Goal: Information Seeking & Learning: Find specific fact

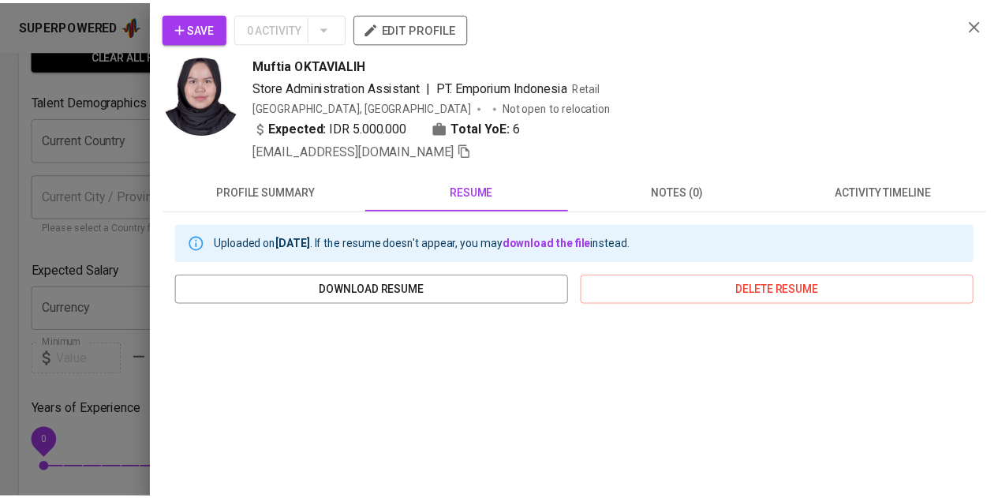
scroll to position [237, 0]
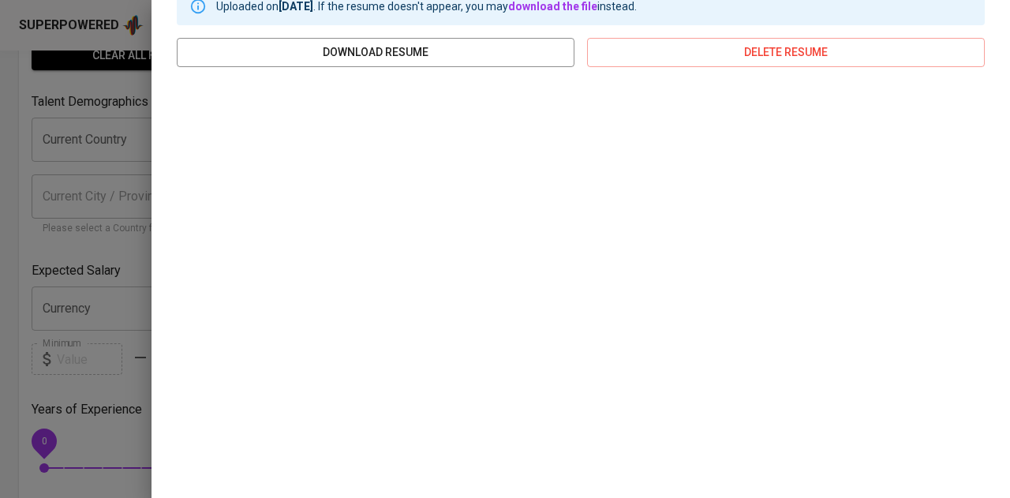
click at [90, 171] on div at bounding box center [505, 249] width 1010 height 498
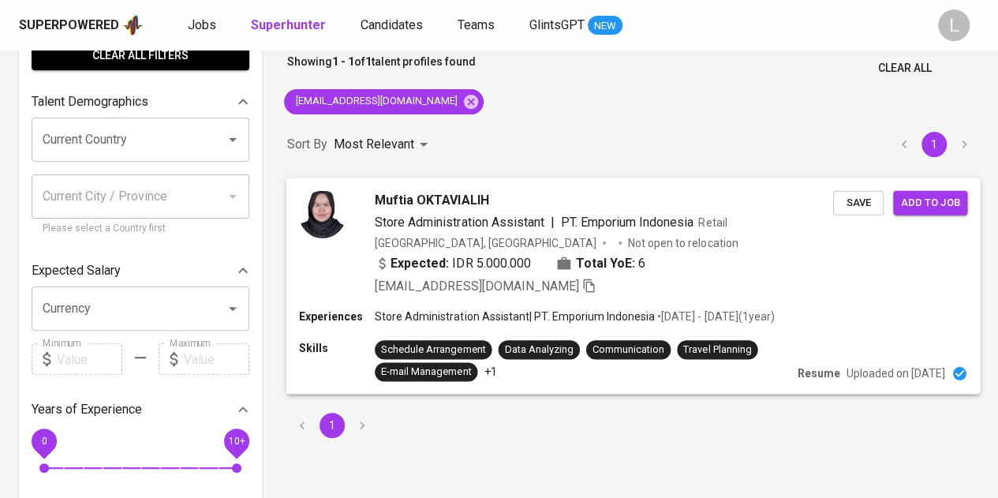
scroll to position [0, 0]
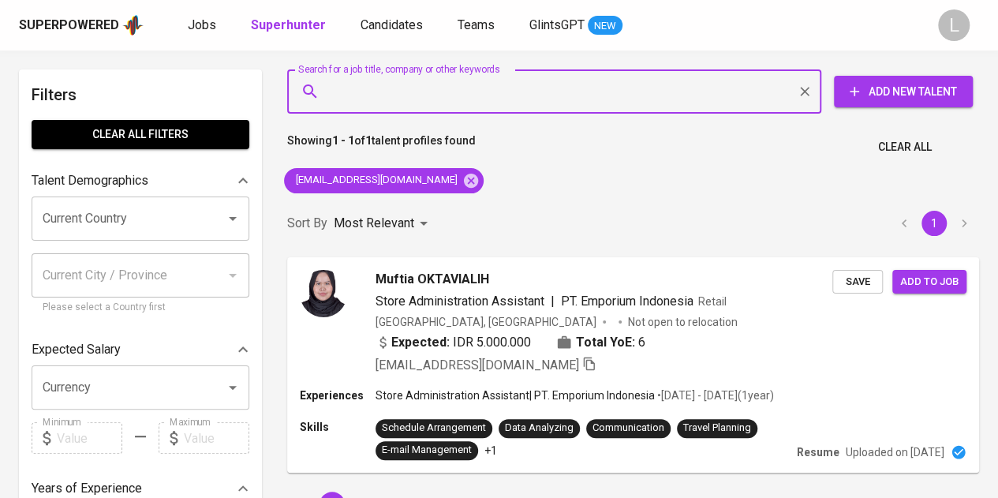
click at [549, 99] on input "Search for a job title, company or other keywords" at bounding box center [558, 92] width 465 height 30
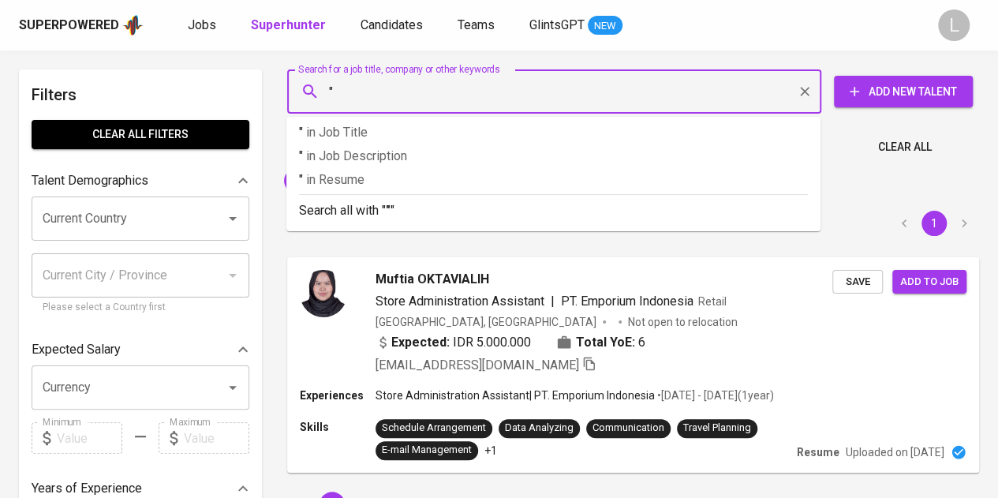
paste input "Ihsan Marga Wiyaksa (He/Him)"
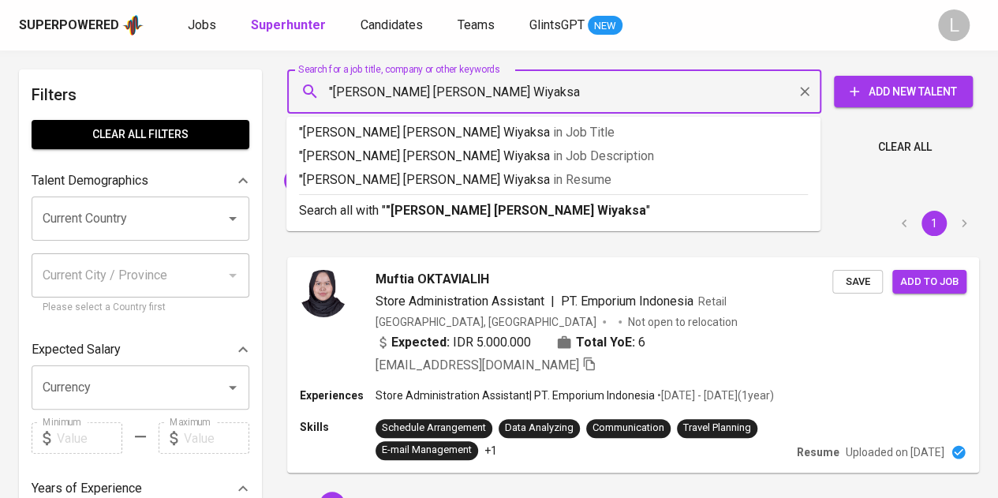
type input ""Ihsan Marga Wiyaksa""
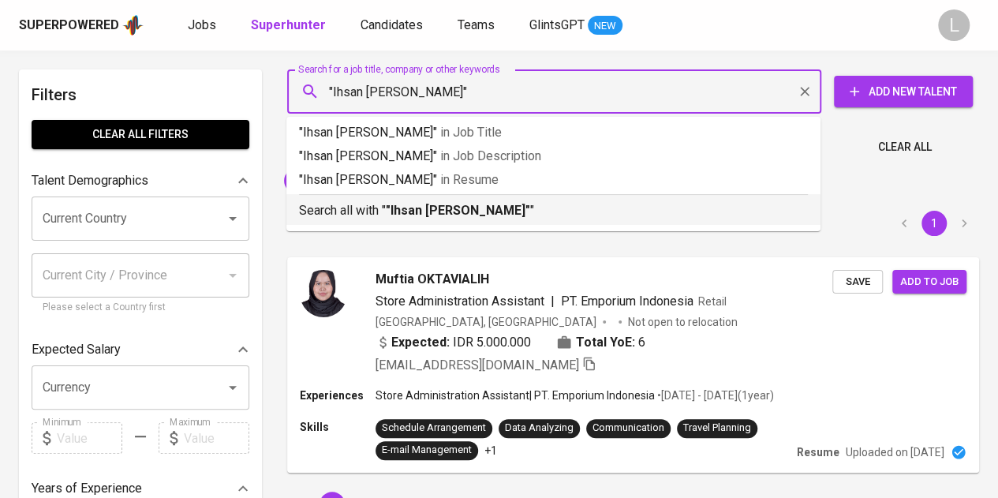
click at [526, 199] on div "Search all with " "Ihsan Marga Wiyaksa" "" at bounding box center [553, 207] width 509 height 26
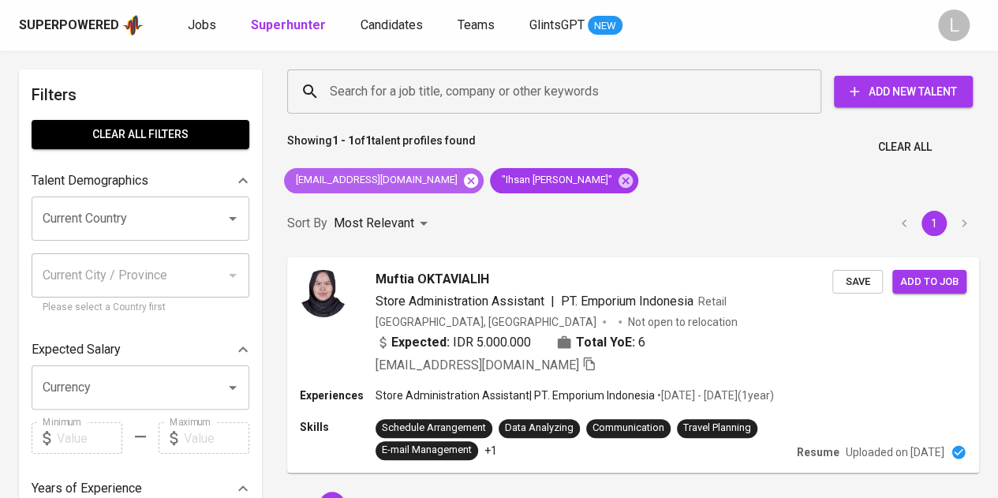
click at [464, 182] on icon at bounding box center [471, 180] width 14 height 14
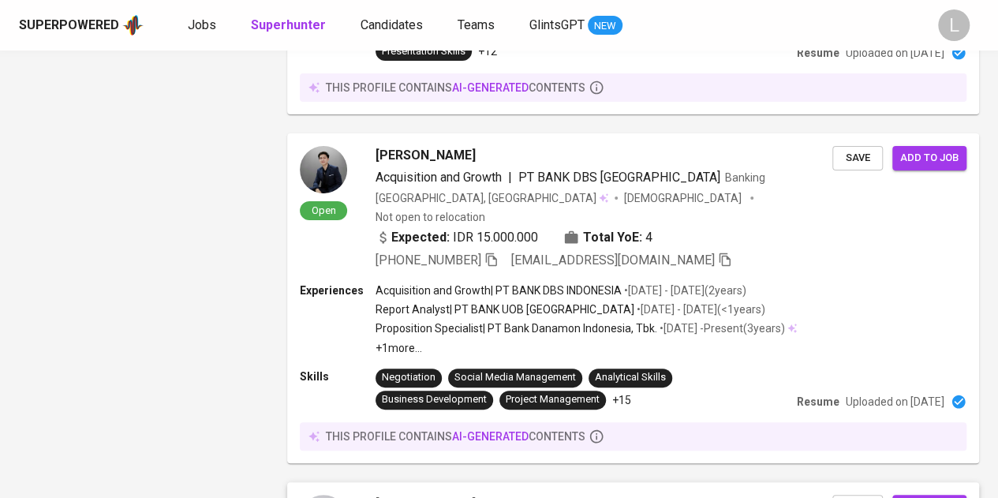
scroll to position [3199, 0]
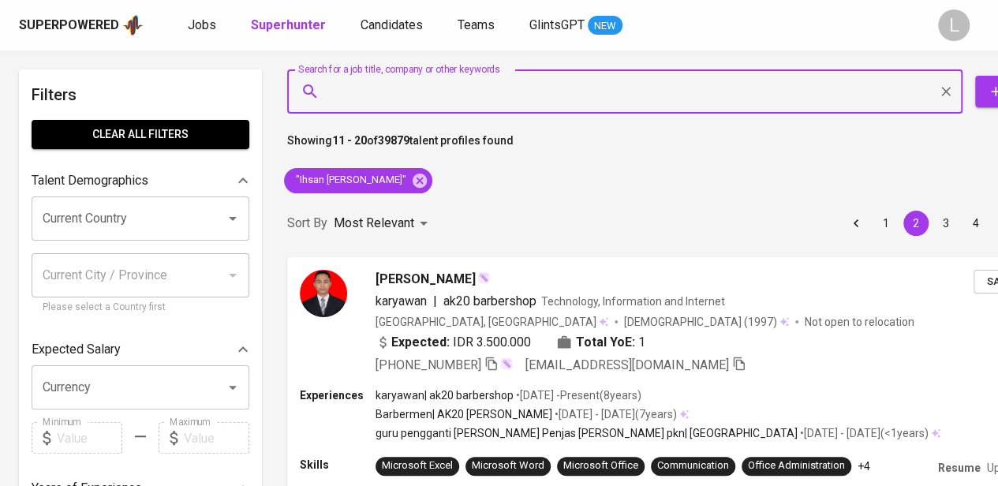
click at [517, 97] on input "Search for a job title, company or other keywords" at bounding box center [629, 92] width 606 height 30
paste input "asrianicahya2@gmail.com"
type input "asrianicahya2@gmail.com"
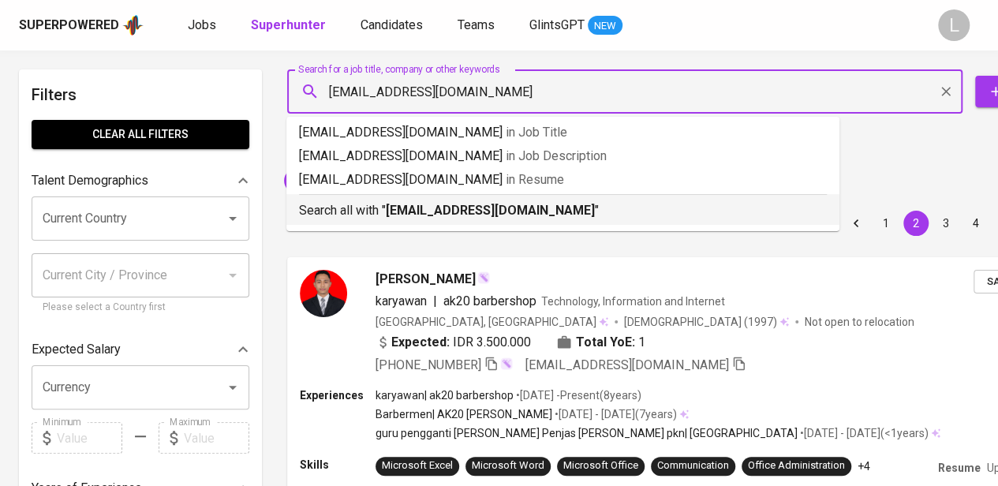
click at [513, 206] on b "asrianicahya2@gmail.com" at bounding box center [490, 210] width 209 height 15
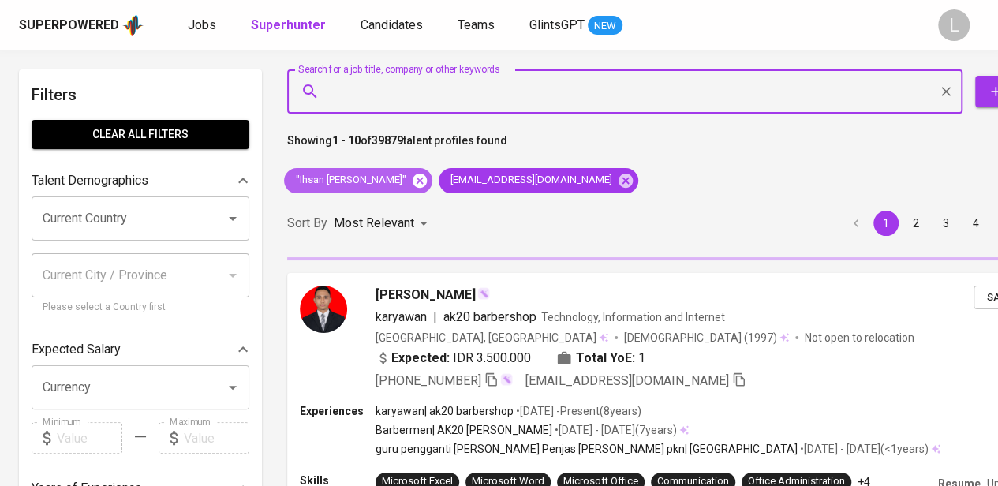
click at [415, 182] on icon at bounding box center [419, 180] width 17 height 17
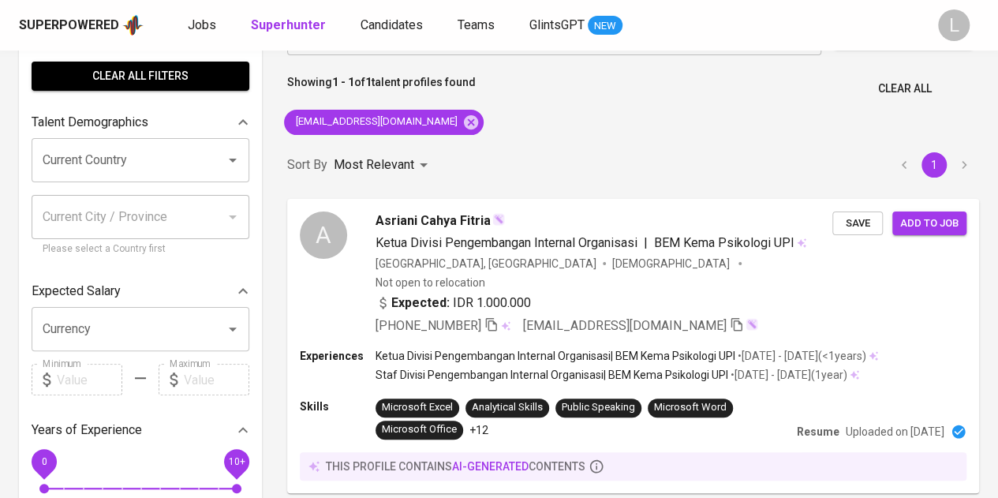
scroll to position [62, 0]
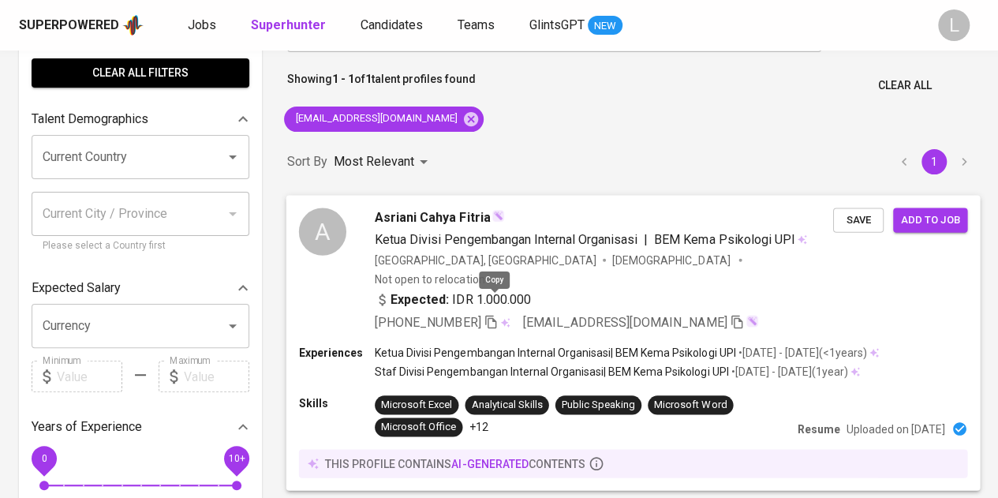
click at [496, 314] on icon "button" at bounding box center [491, 321] width 14 height 14
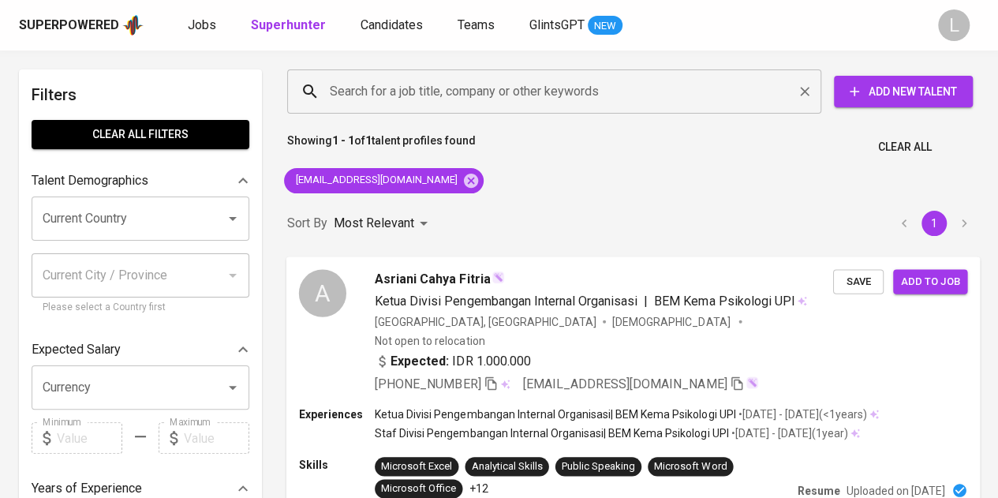
click at [525, 90] on input "Search for a job title, company or other keywords" at bounding box center [558, 92] width 465 height 30
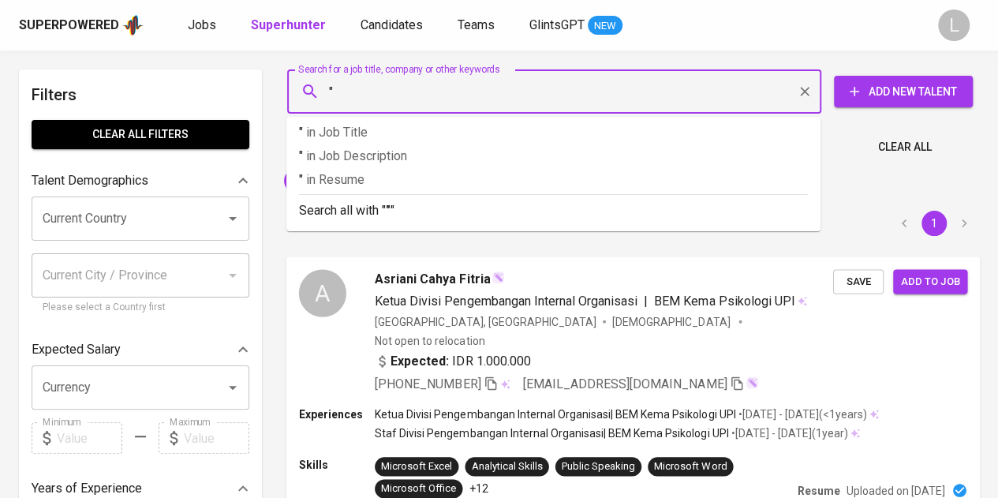
paste input "Haura Jasmin"
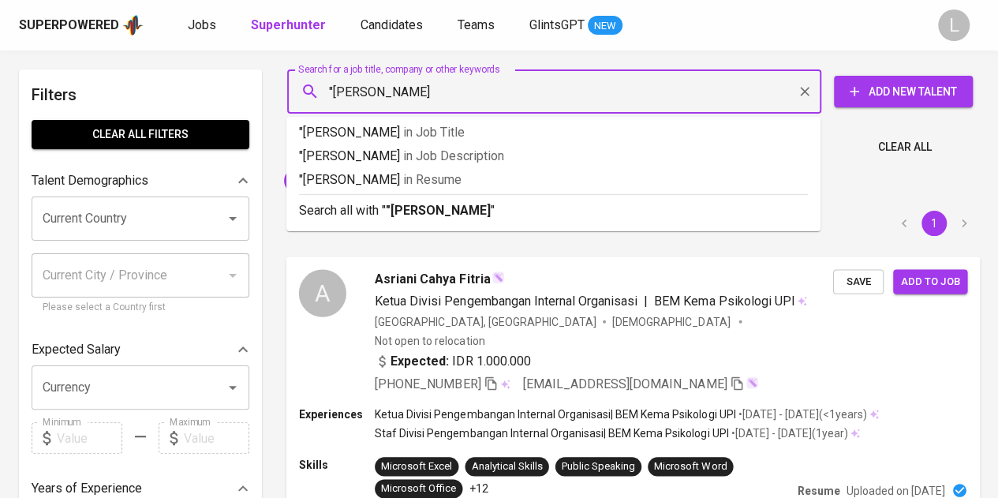
type input ""Haura Jasmin""
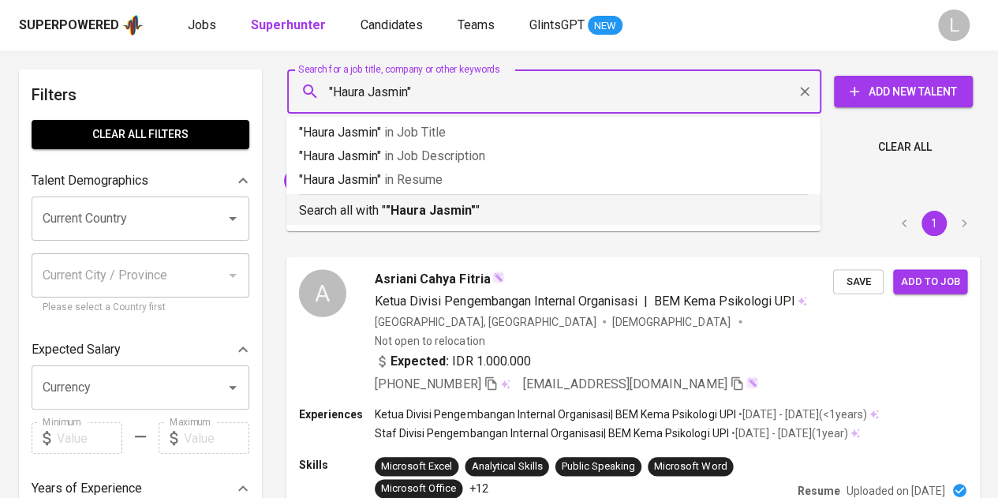
click at [456, 215] on b ""Haura Jasmin"" at bounding box center [431, 210] width 90 height 15
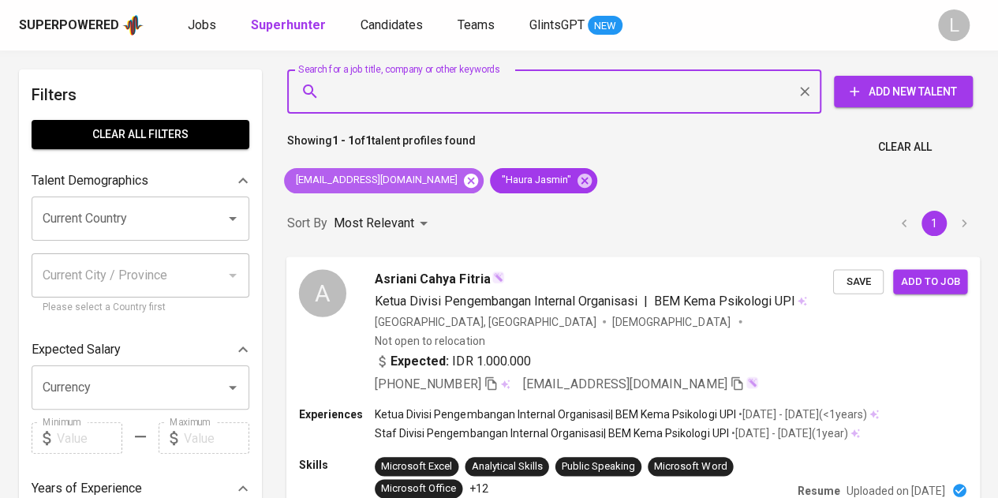
click at [464, 175] on icon at bounding box center [471, 180] width 14 height 14
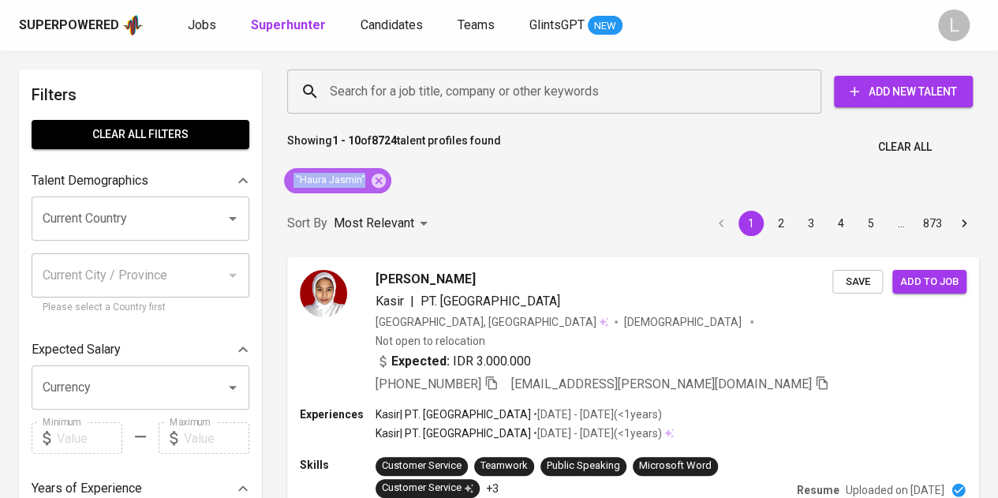
drag, startPoint x: 293, startPoint y: 177, endPoint x: 369, endPoint y: 178, distance: 75.7
click at [369, 178] on span ""Haura Jasmin"" at bounding box center [329, 180] width 91 height 15
copy span ""Haura Jasmin""
paste input ""Haura Jasmin""
click at [379, 99] on input ""Haura Jasmin"" at bounding box center [558, 92] width 465 height 30
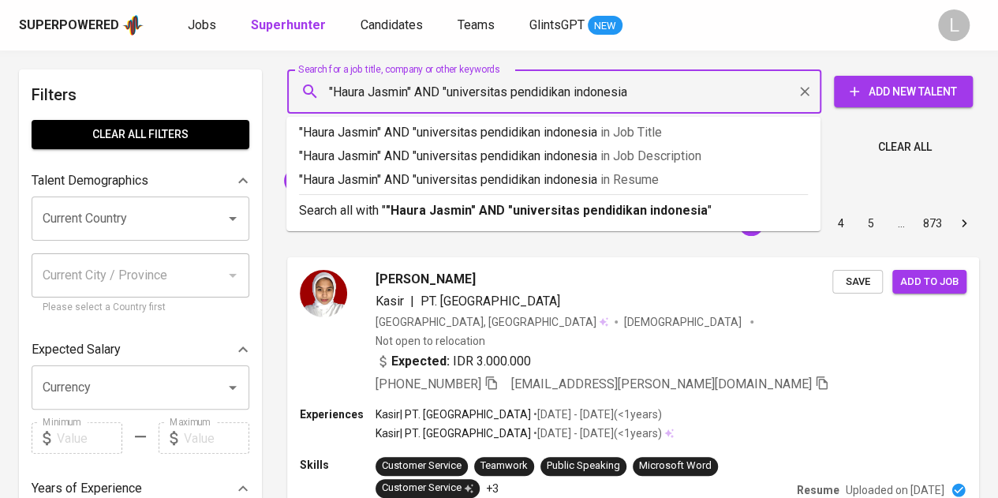
type input ""Haura Jasmin" AND "universitas pendidikan indonesia""
click at [375, 220] on li "Search all with " "Haura Jasmin" AND "universitas pendidikan indonesia" "" at bounding box center [553, 209] width 534 height 31
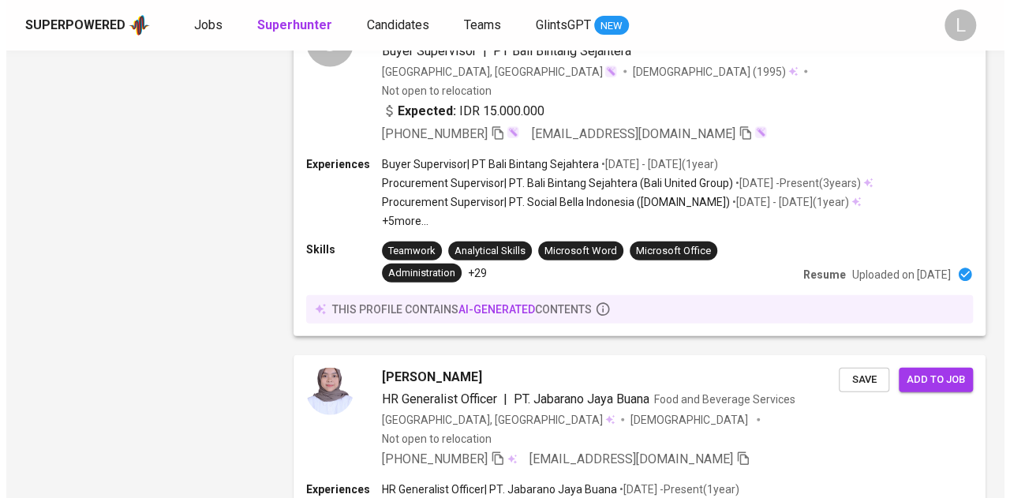
scroll to position [1756, 0]
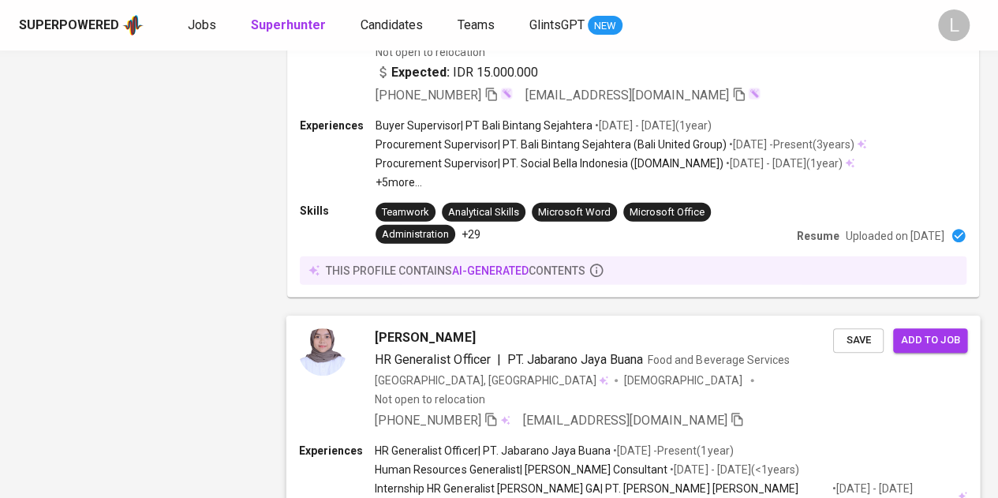
click at [409, 328] on span "Haura Jasmin" at bounding box center [425, 337] width 100 height 19
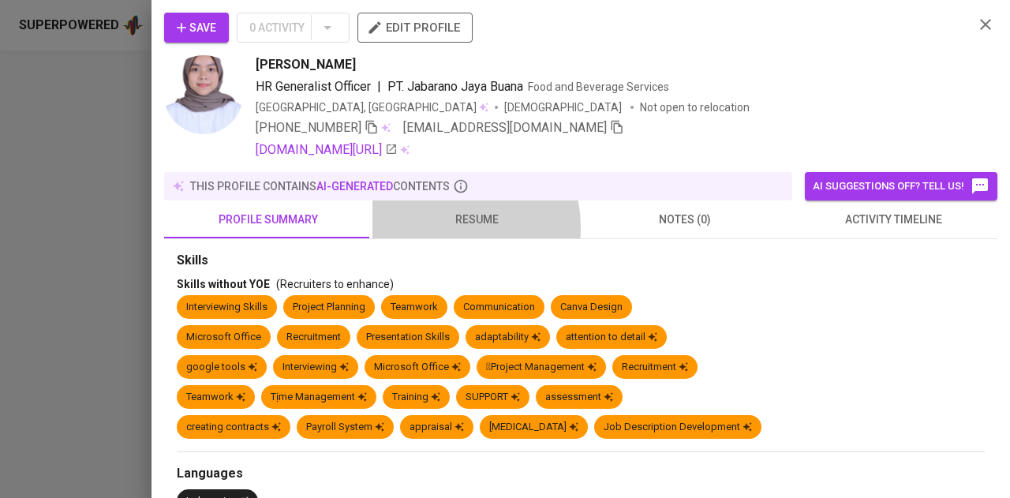
click at [435, 227] on span "resume" at bounding box center [476, 220] width 189 height 20
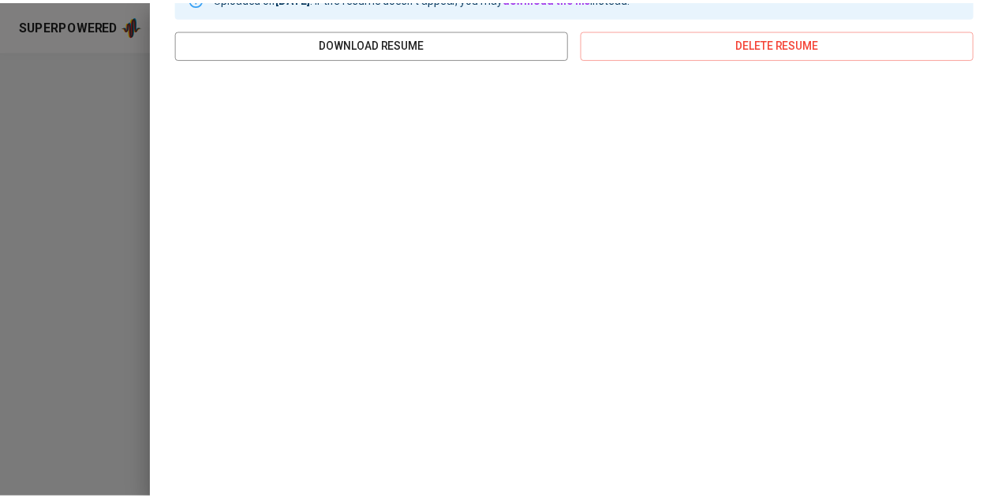
scroll to position [0, 0]
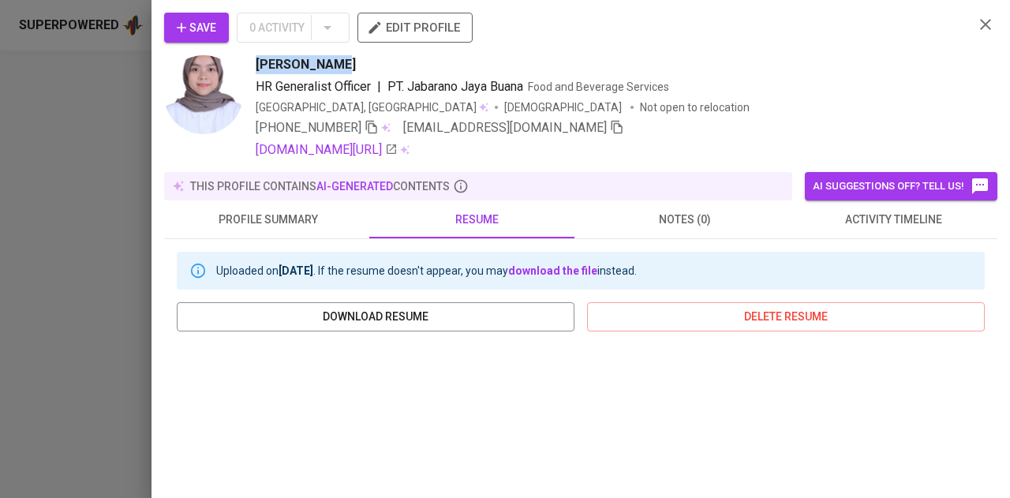
drag, startPoint x: 256, startPoint y: 64, endPoint x: 361, endPoint y: 63, distance: 105.7
click at [361, 63] on div "Haura Jasmin" at bounding box center [608, 64] width 705 height 19
copy span "Haura Jasmin"
click at [377, 124] on icon "button" at bounding box center [371, 127] width 11 height 13
click at [117, 70] on div at bounding box center [505, 249] width 1010 height 498
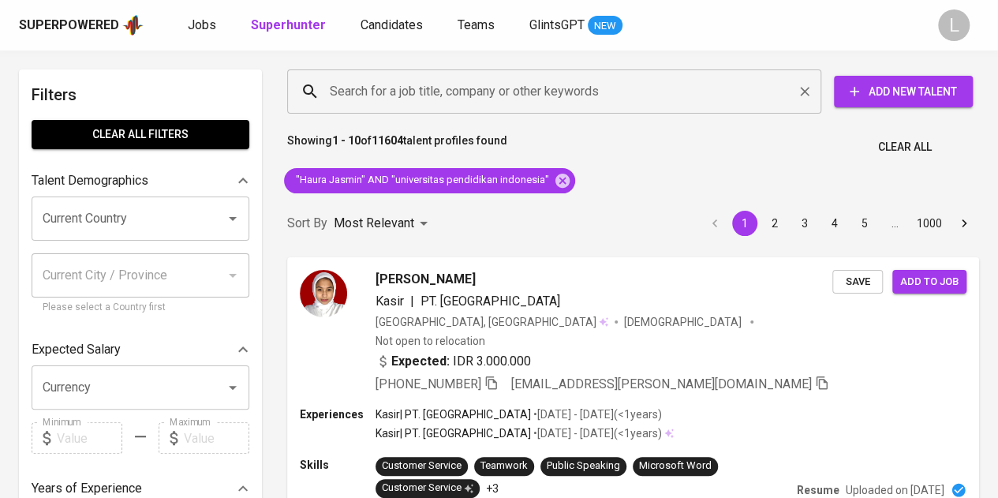
click at [517, 72] on div "Search for a job title, company or other keywords" at bounding box center [554, 91] width 534 height 44
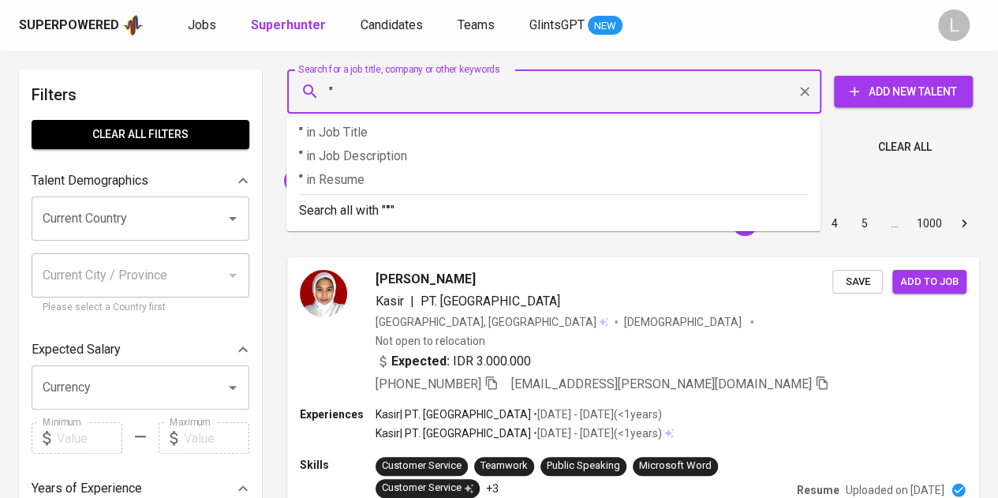
paste input "Elsi Margereta"
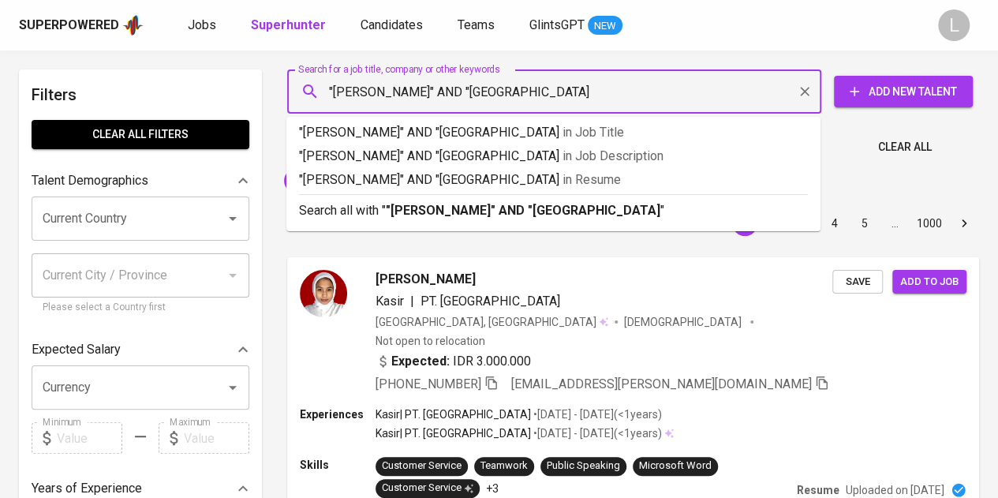
type input ""[PERSON_NAME]" AND "[GEOGRAPHIC_DATA]""
click at [491, 215] on b ""[PERSON_NAME]" AND "[GEOGRAPHIC_DATA]"" at bounding box center [525, 210] width 279 height 15
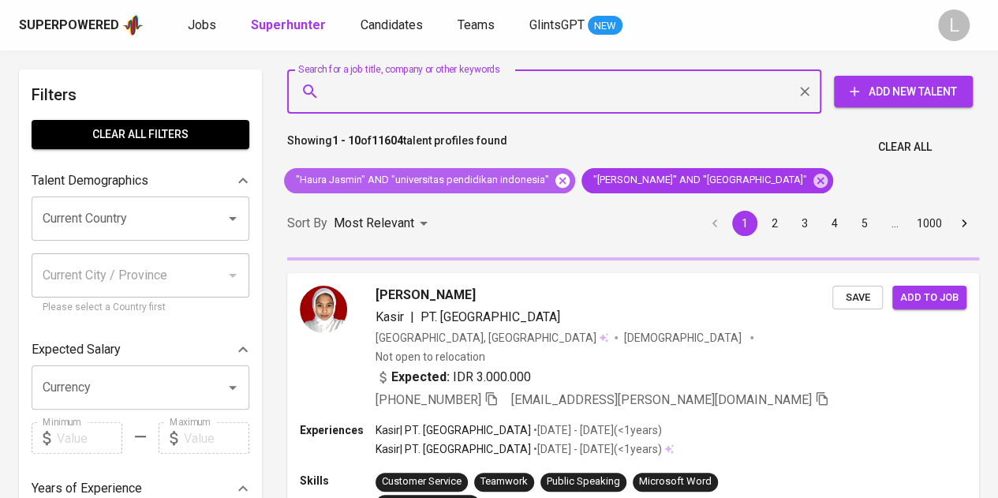
click at [559, 182] on icon at bounding box center [562, 180] width 14 height 14
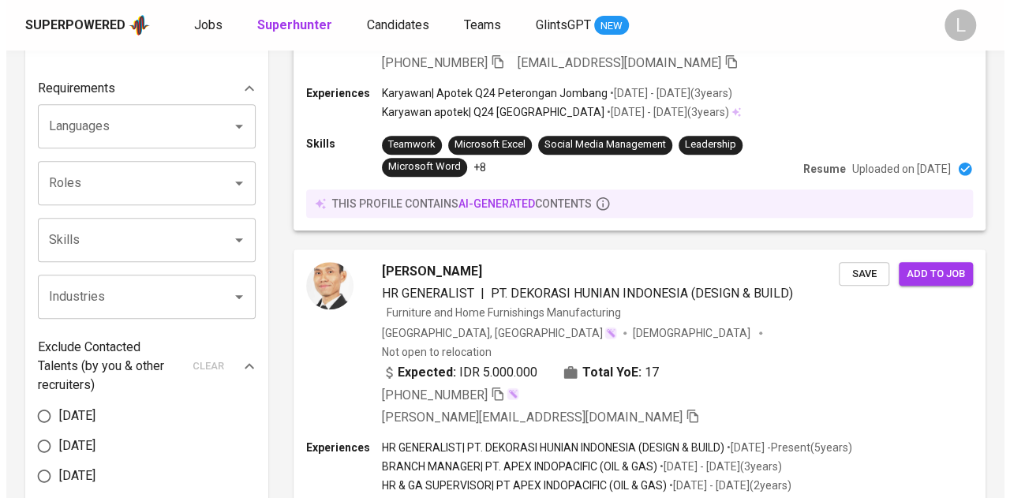
scroll to position [296, 0]
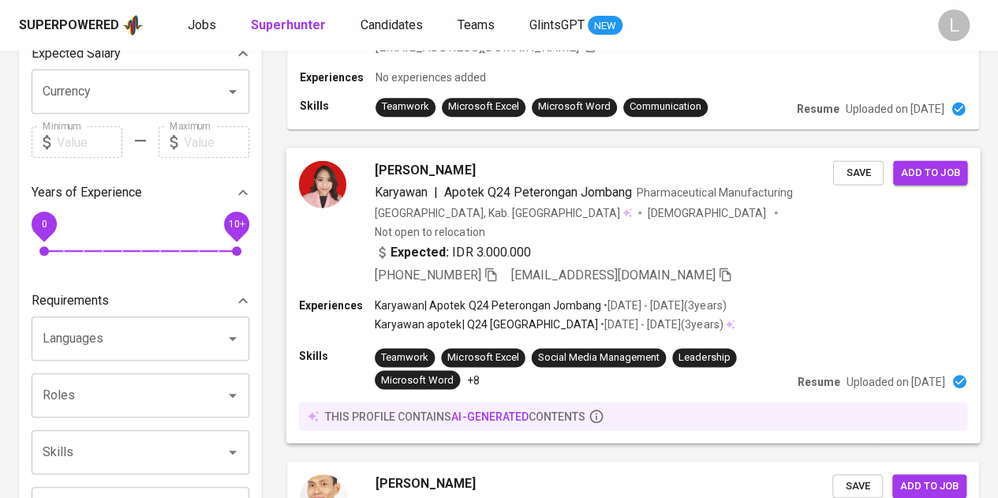
click at [454, 168] on span "Else Yolanda Margaretha" at bounding box center [425, 169] width 100 height 19
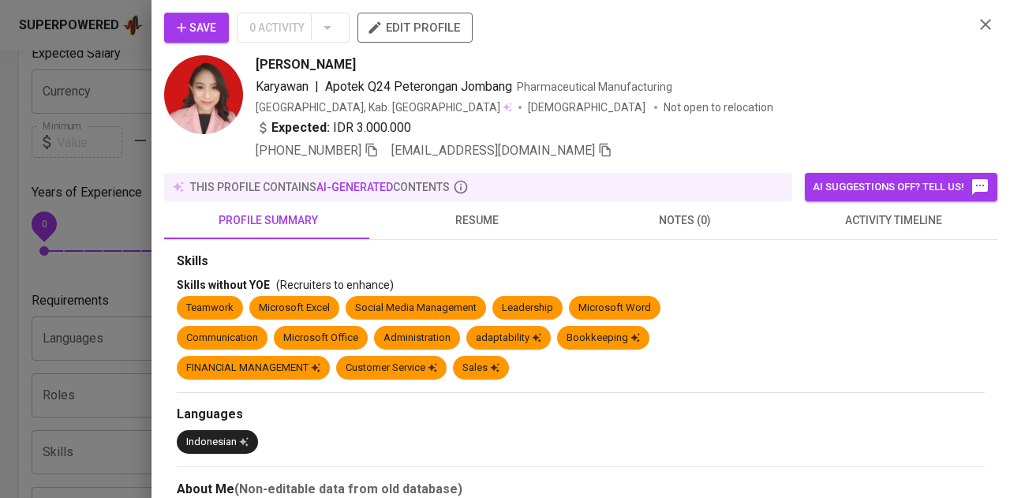
click at [464, 228] on span "resume" at bounding box center [476, 221] width 189 height 20
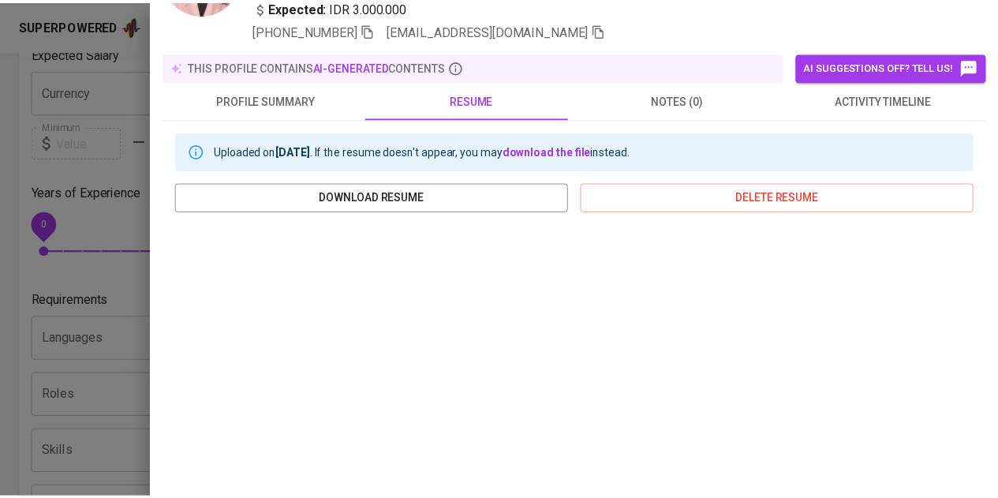
scroll to position [343, 0]
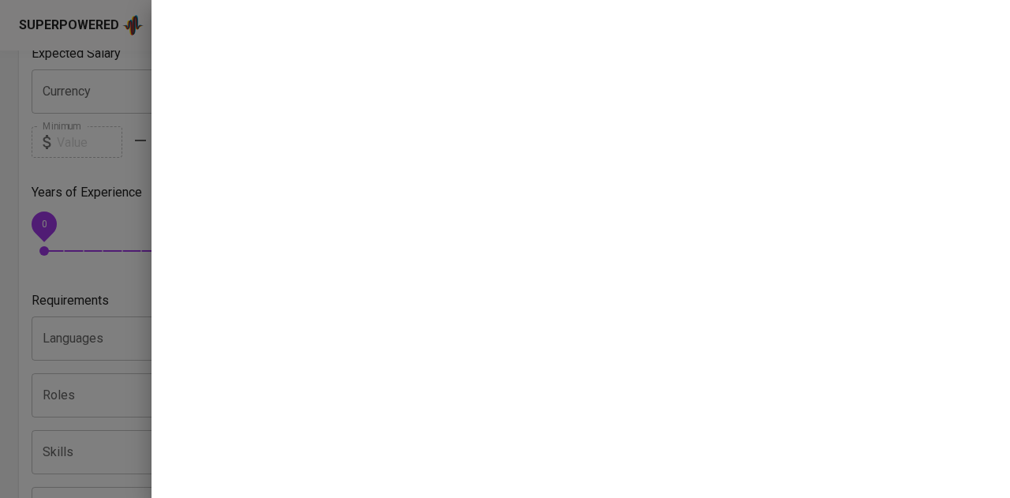
click at [91, 136] on div at bounding box center [505, 249] width 1010 height 498
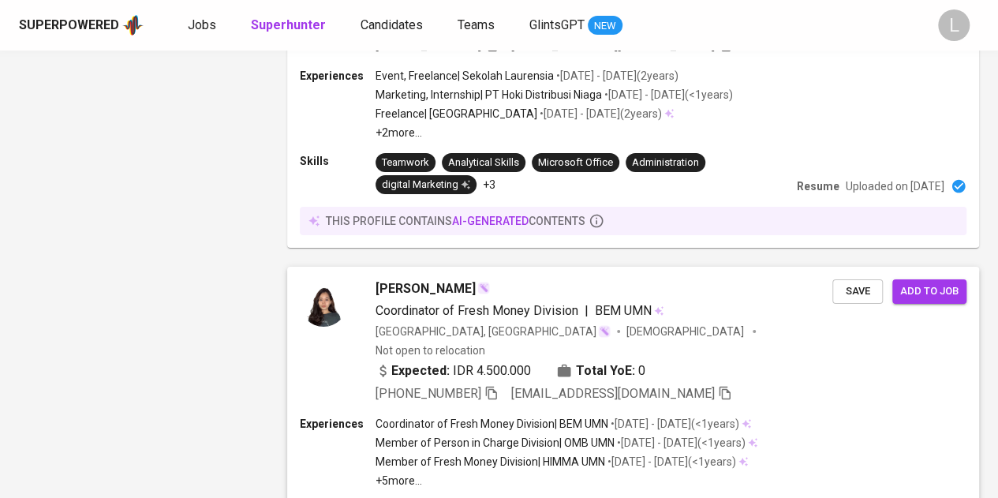
scroll to position [2752, 0]
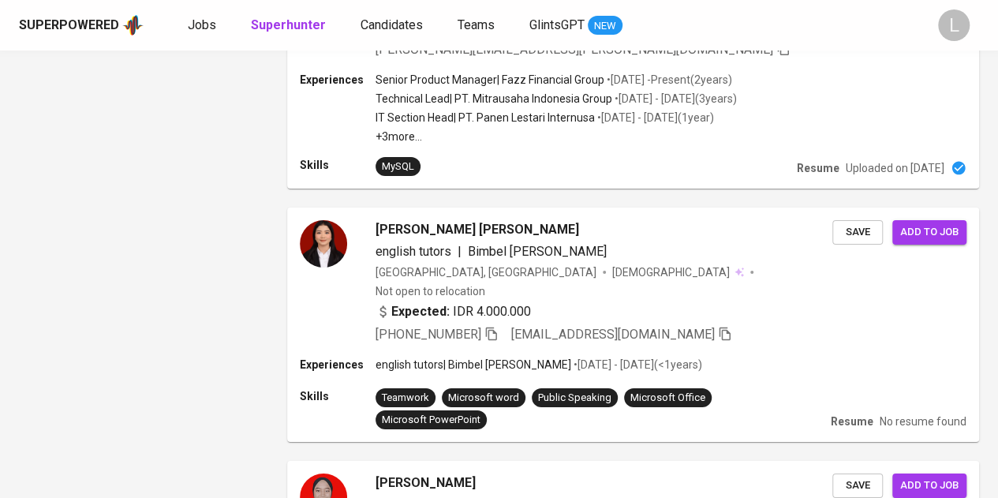
scroll to position [2544, 0]
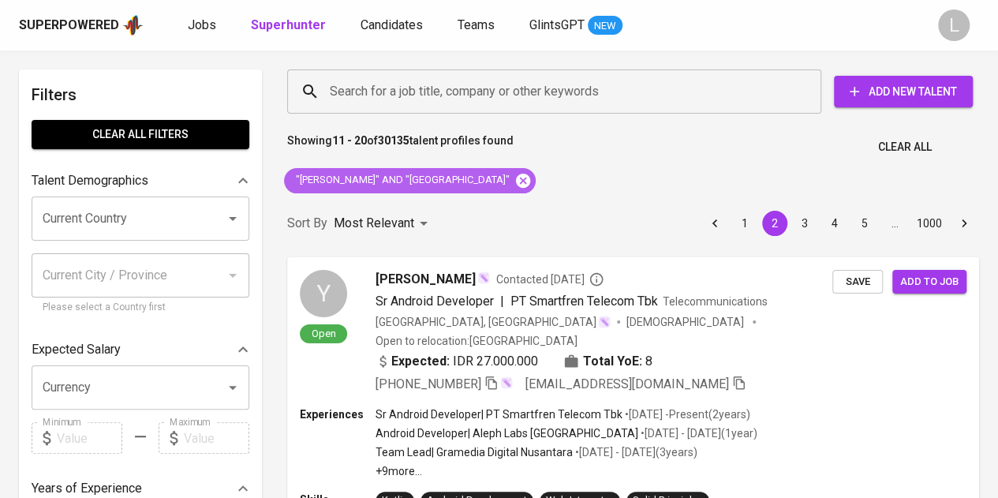
click at [530, 180] on icon at bounding box center [523, 180] width 14 height 14
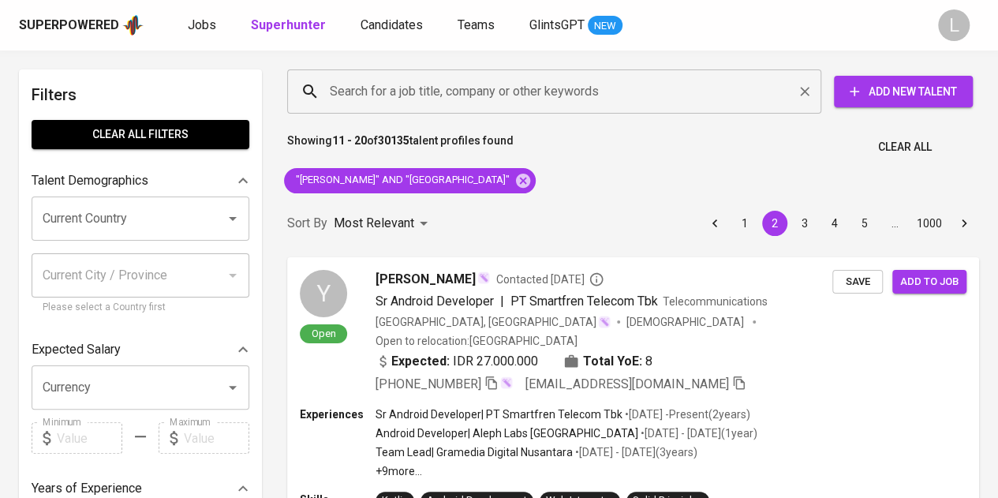
click at [565, 89] on input "Search for a job title, company or other keywords" at bounding box center [558, 92] width 465 height 30
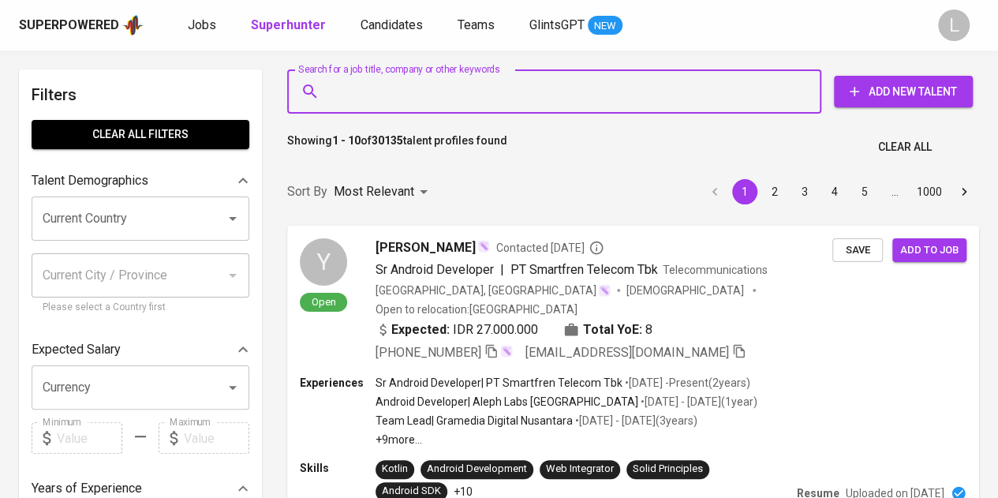
click at [565, 89] on input "Search for a job title, company or other keywords" at bounding box center [558, 92] width 465 height 30
paste input "[EMAIL_ADDRESS][DOMAIN_NAME]"
type input "[EMAIL_ADDRESS][DOMAIN_NAME]"
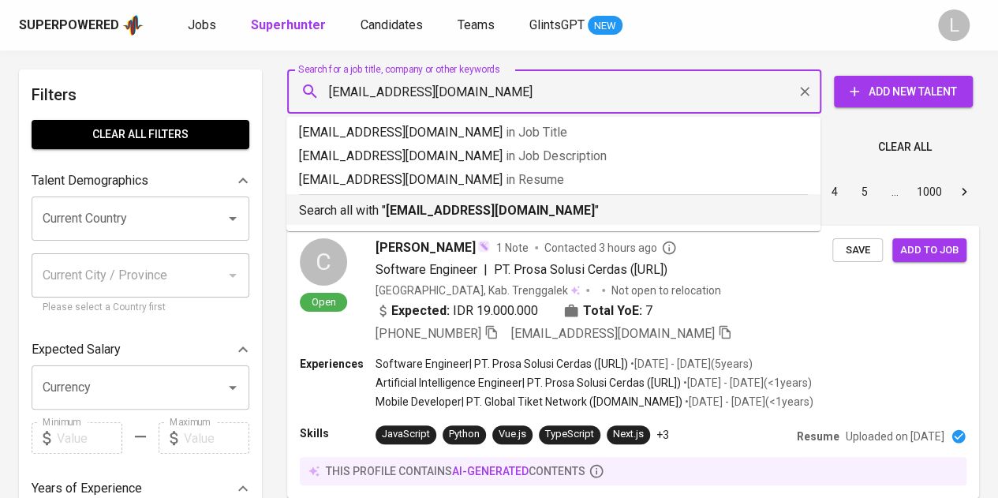
click at [514, 212] on b "[EMAIL_ADDRESS][DOMAIN_NAME]" at bounding box center [490, 210] width 209 height 15
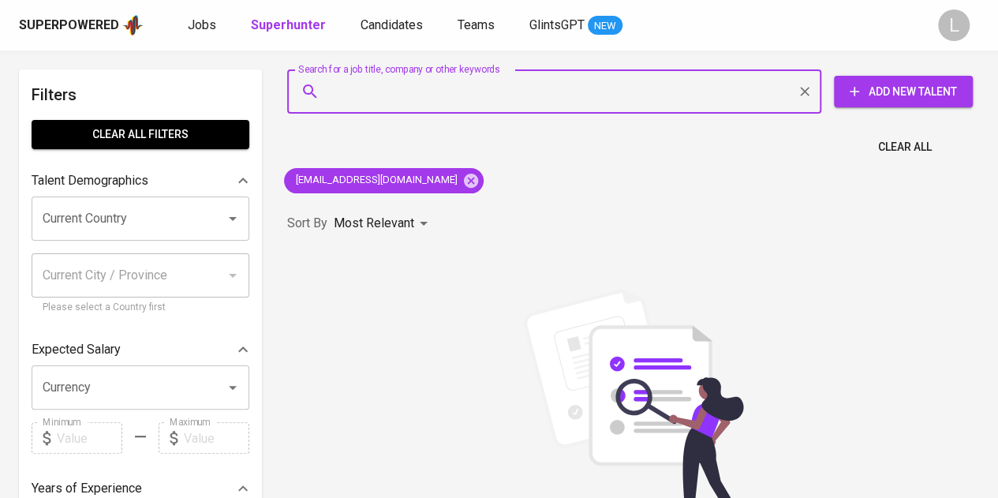
click at [512, 147] on div "Clear All" at bounding box center [633, 142] width 711 height 39
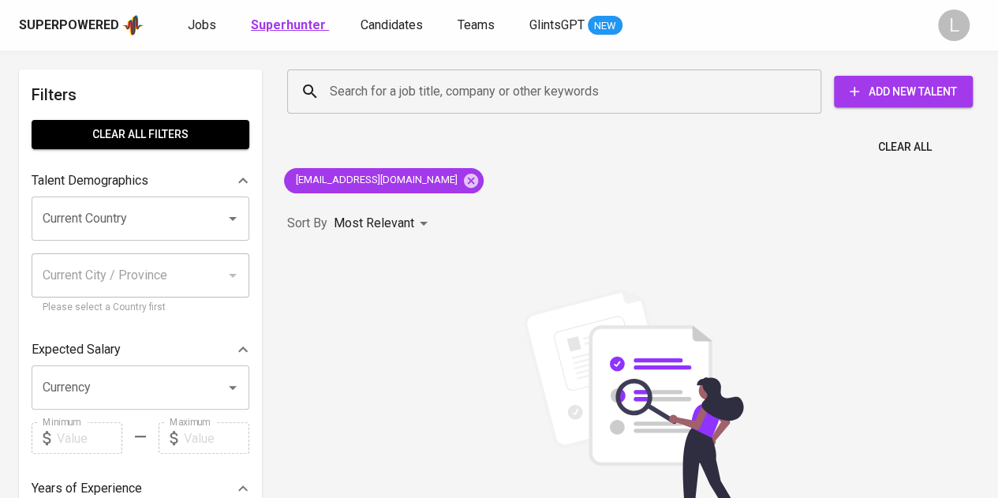
click at [286, 24] on b "Superhunter" at bounding box center [288, 24] width 75 height 15
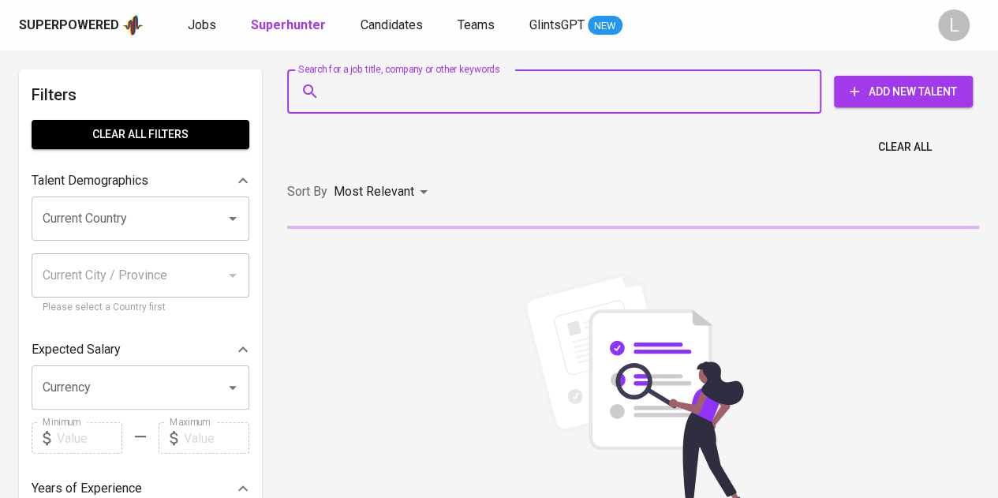
click at [440, 97] on input "Search for a job title, company or other keywords" at bounding box center [558, 92] width 465 height 30
paste input "[PERSON_NAME]"
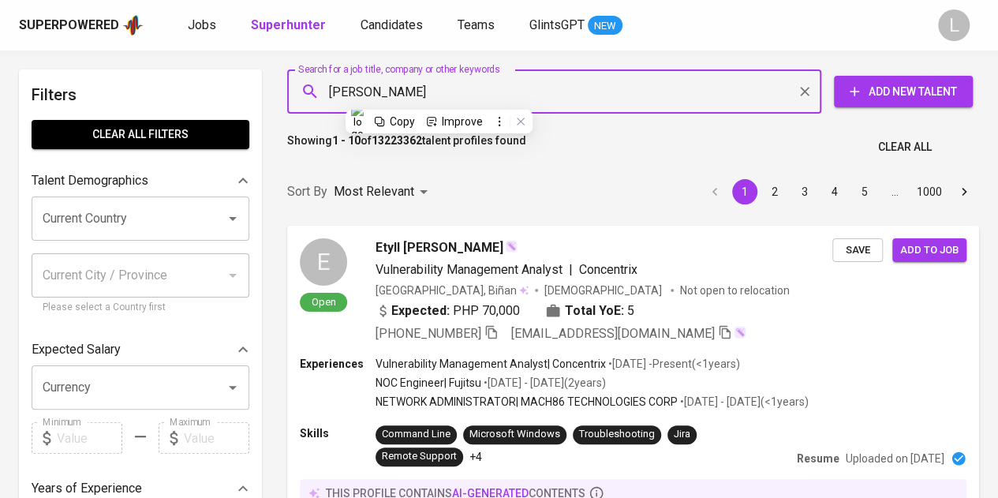
paste input "[EMAIL_ADDRESS][DOMAIN_NAME]"
type input "[EMAIL_ADDRESS][DOMAIN_NAME]"
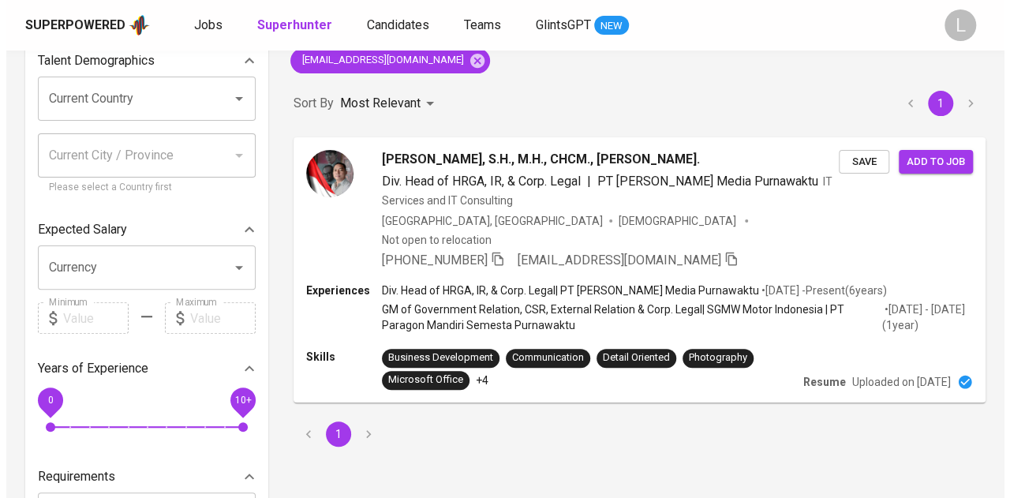
scroll to position [121, 0]
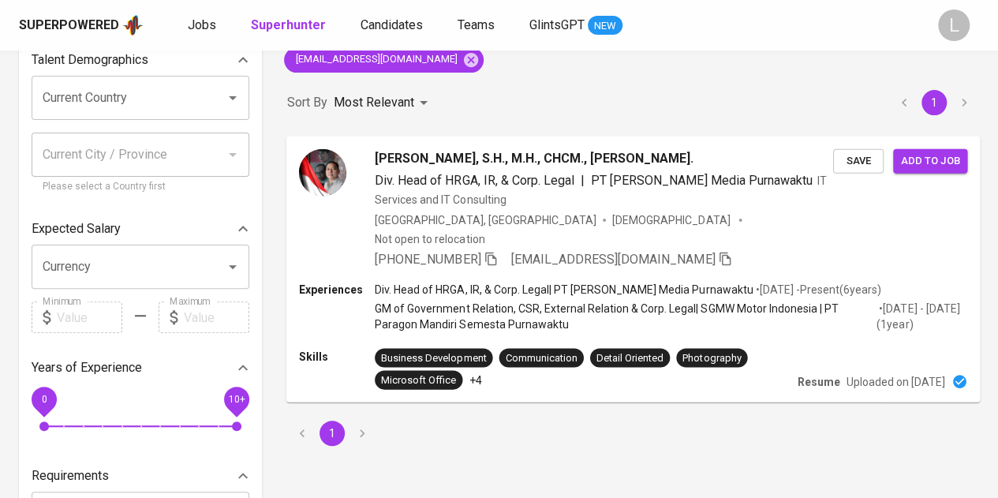
click at [437, 158] on span "[PERSON_NAME], S.H., M.H., CHCM., [PERSON_NAME]." at bounding box center [534, 157] width 319 height 19
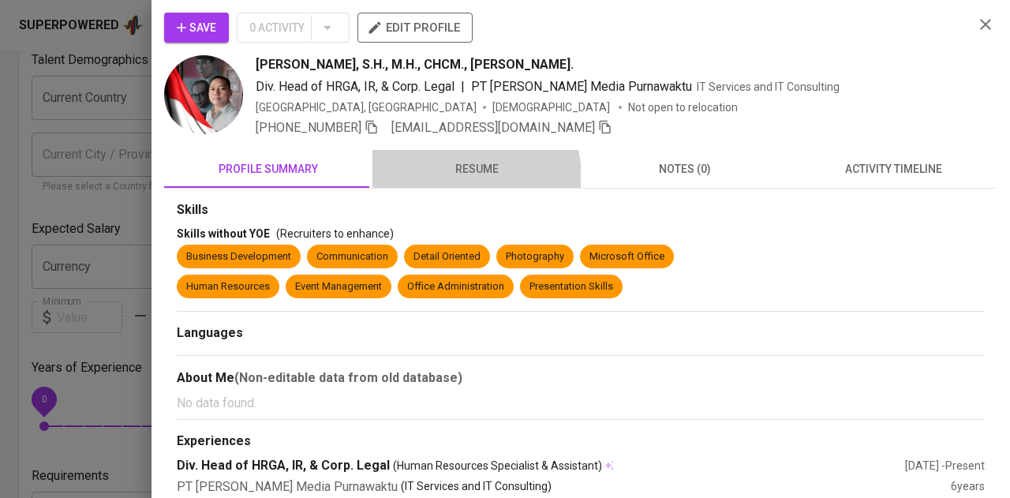
click at [435, 179] on button "resume" at bounding box center [476, 169] width 208 height 38
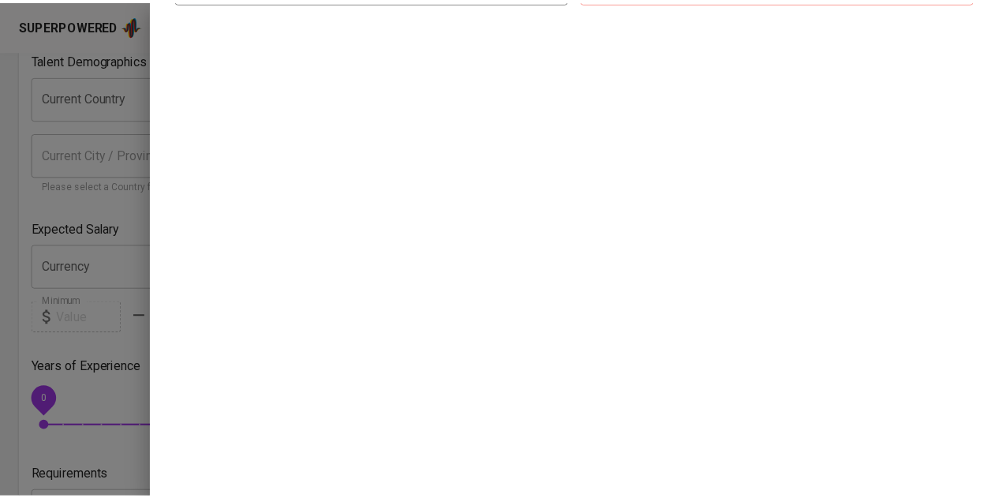
scroll to position [0, 0]
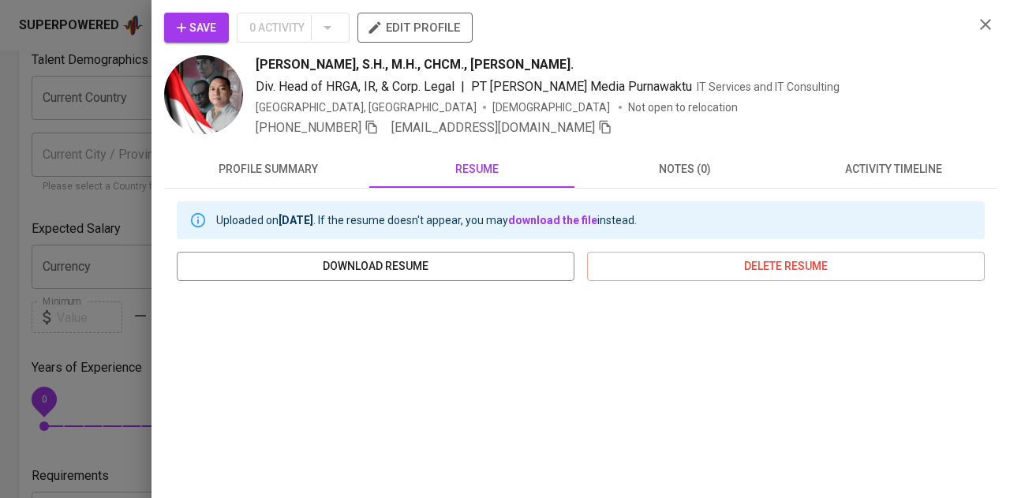
click at [65, 173] on div at bounding box center [505, 249] width 1010 height 498
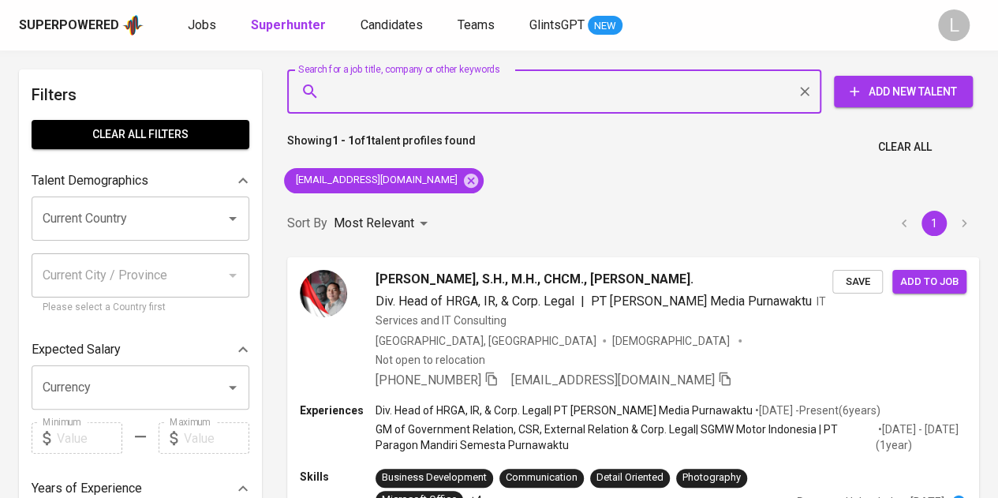
click at [503, 80] on input "Search for a job title, company or other keywords" at bounding box center [558, 92] width 465 height 30
paste input "[EMAIL_ADDRESS][DOMAIN_NAME]"
type input "[EMAIL_ADDRESS][DOMAIN_NAME]"
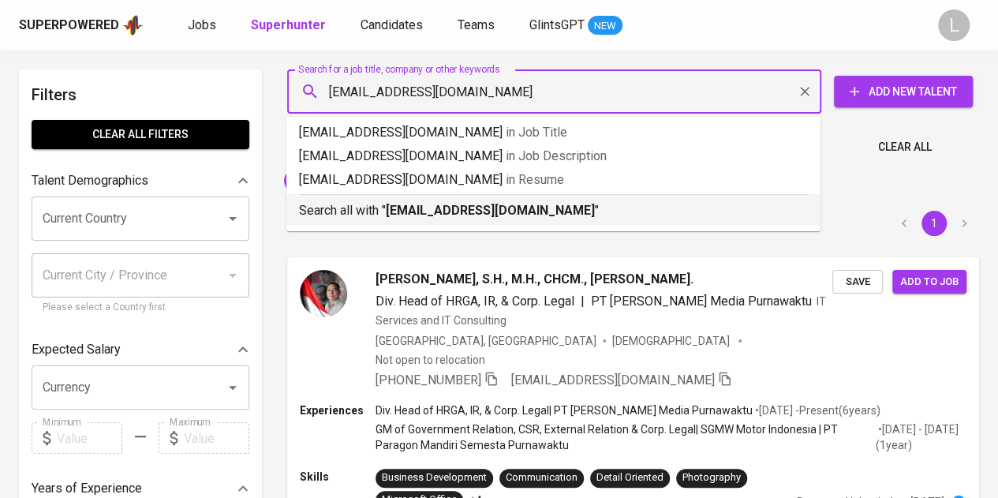
click at [486, 207] on b "[EMAIL_ADDRESS][DOMAIN_NAME]" at bounding box center [490, 210] width 209 height 15
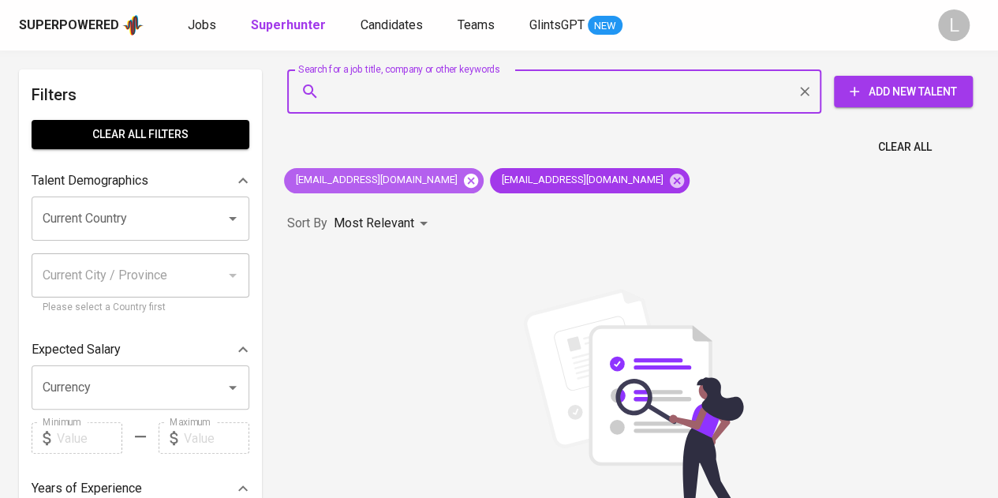
click at [464, 175] on icon at bounding box center [471, 180] width 14 height 14
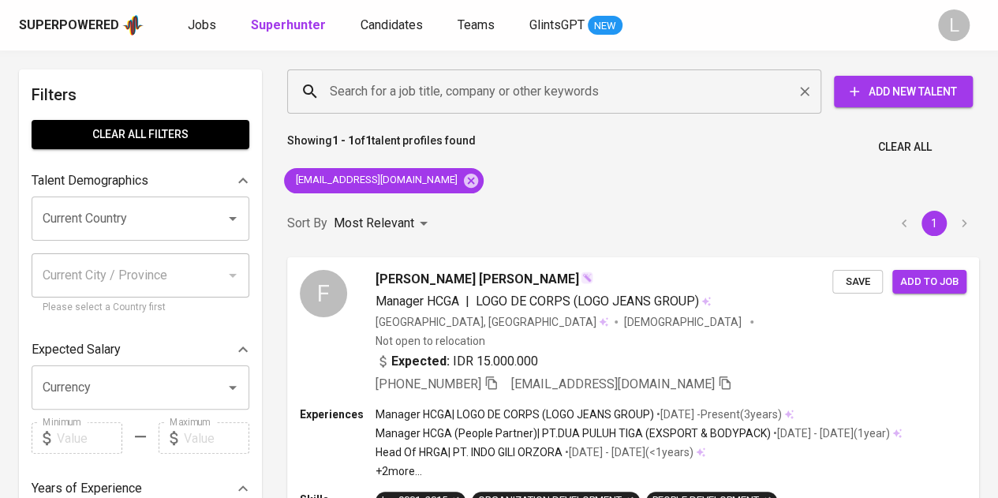
click at [435, 72] on div "Search for a job title, company or other keywords" at bounding box center [554, 91] width 534 height 44
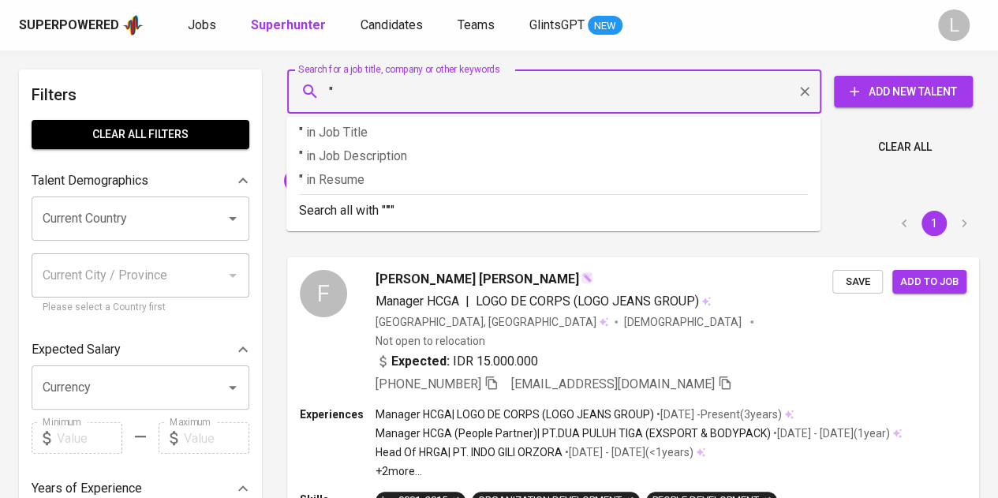
paste input "[PERSON_NAME]"
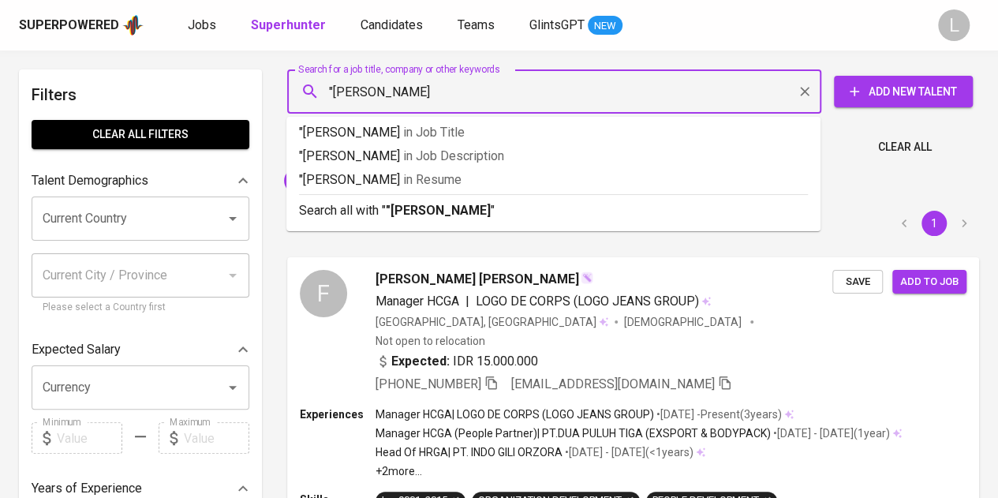
type input ""[PERSON_NAME]""
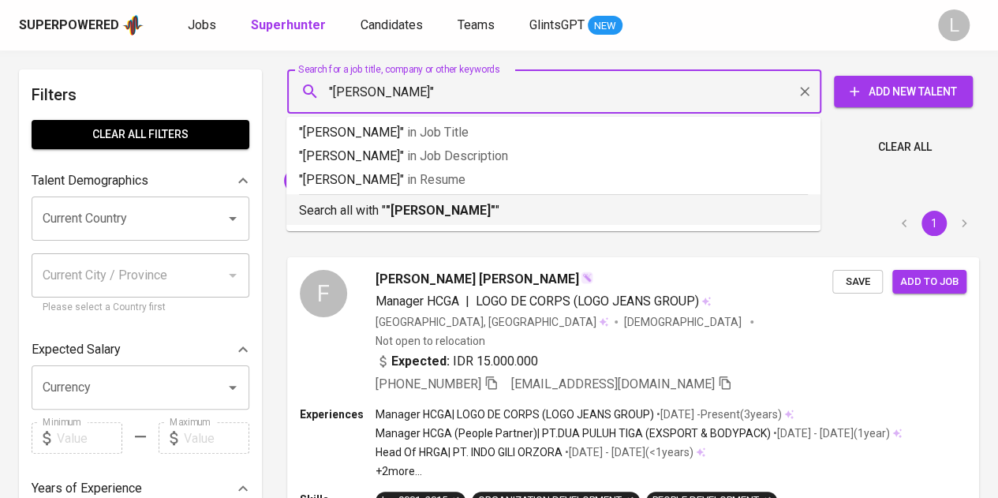
click at [457, 201] on p "Search all with " "[PERSON_NAME] Sakti" "" at bounding box center [553, 210] width 509 height 19
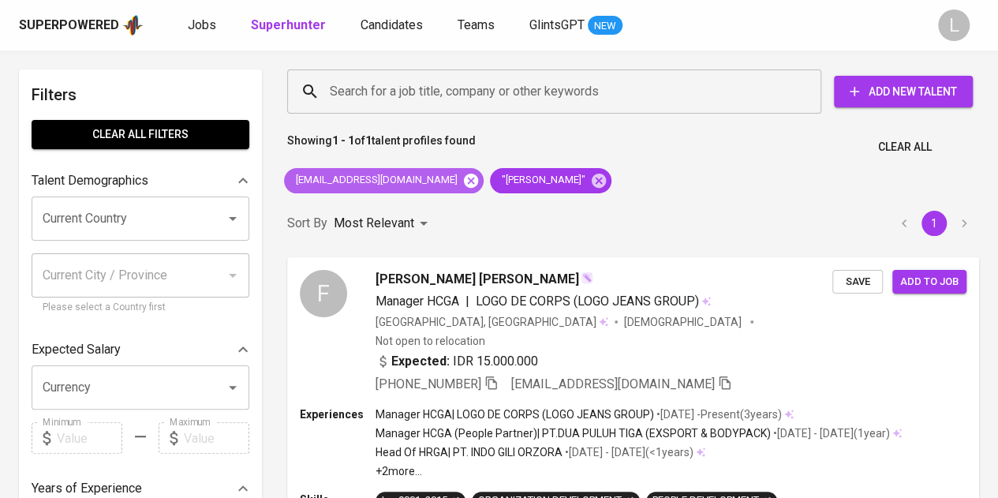
click at [464, 177] on icon at bounding box center [471, 180] width 14 height 14
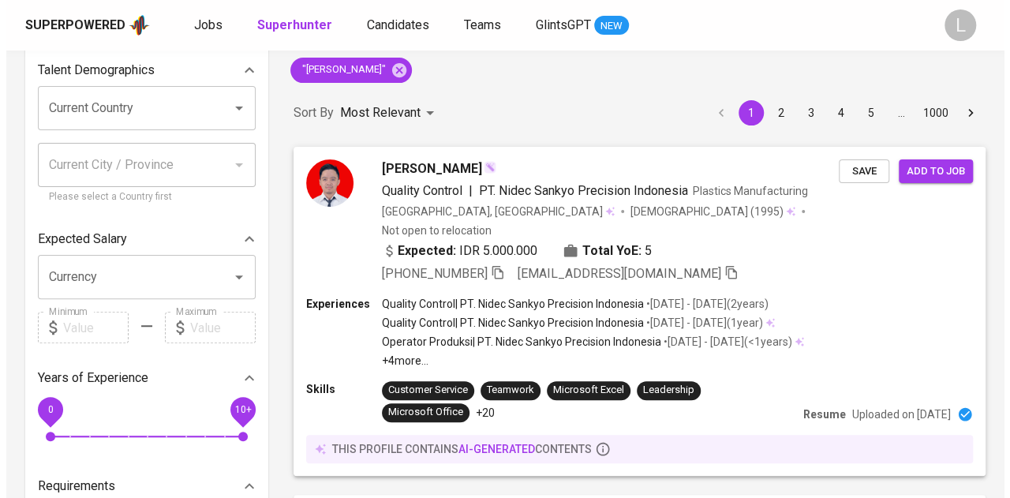
scroll to position [111, 0]
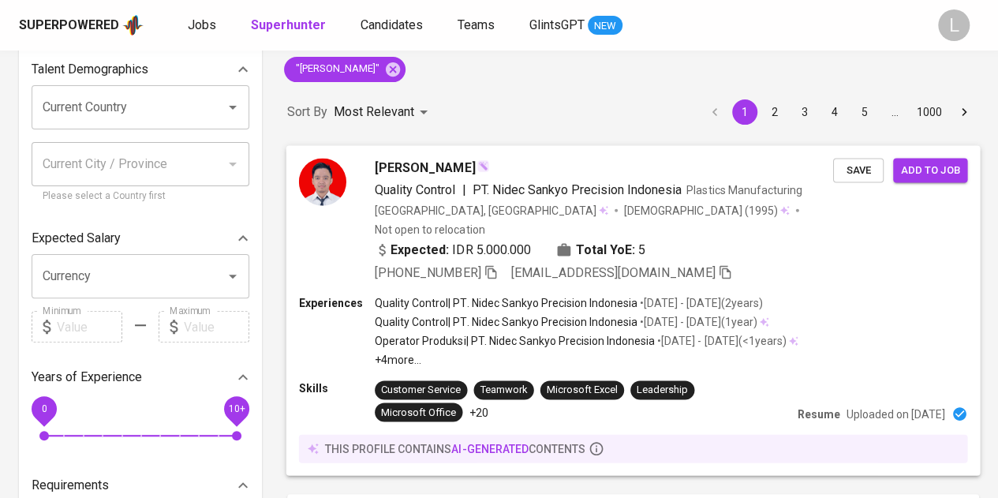
click at [446, 168] on span "[PERSON_NAME]" at bounding box center [425, 167] width 100 height 19
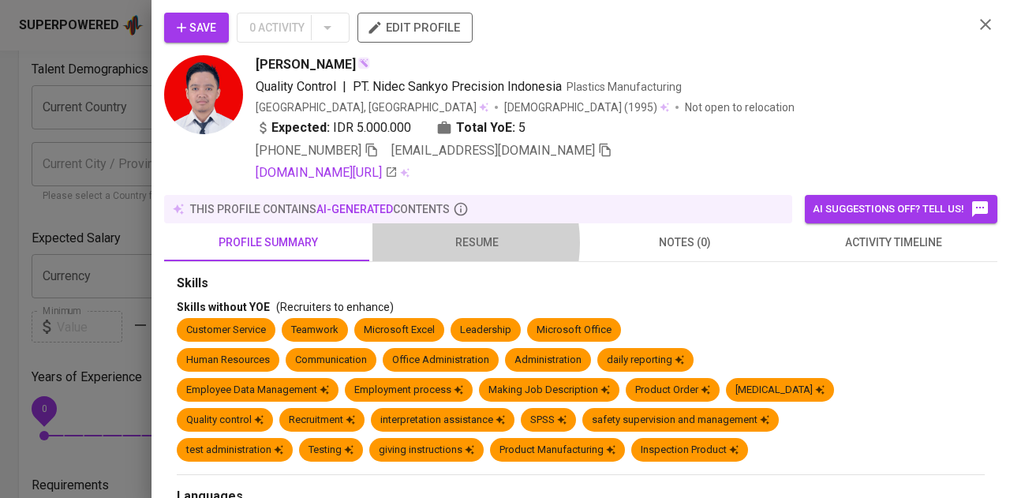
click at [435, 241] on span "resume" at bounding box center [476, 243] width 189 height 20
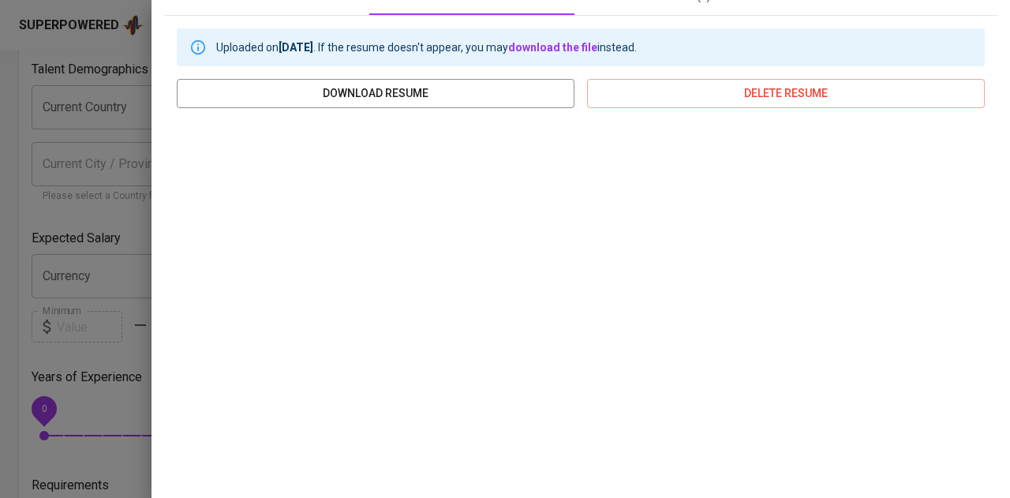
scroll to position [0, 0]
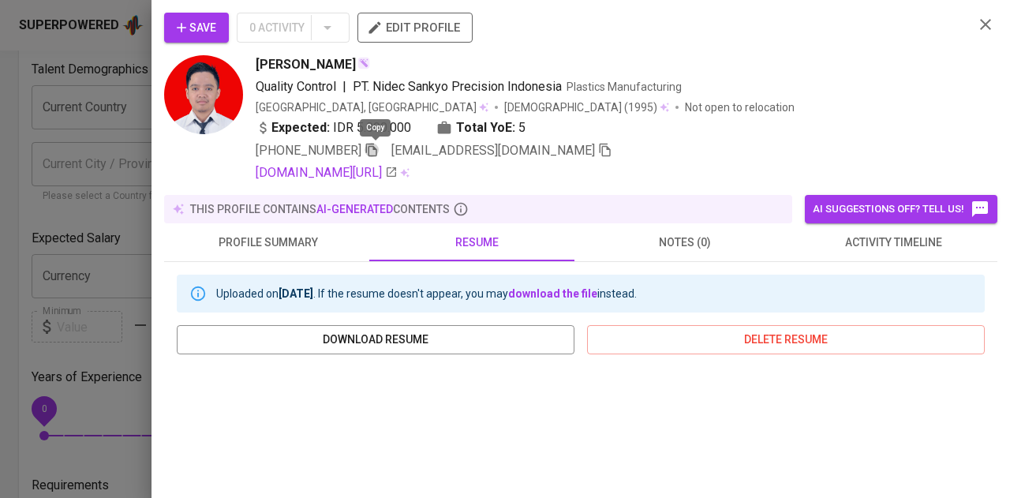
click at [369, 146] on icon "button" at bounding box center [371, 150] width 14 height 14
click at [376, 146] on icon "button" at bounding box center [371, 150] width 11 height 13
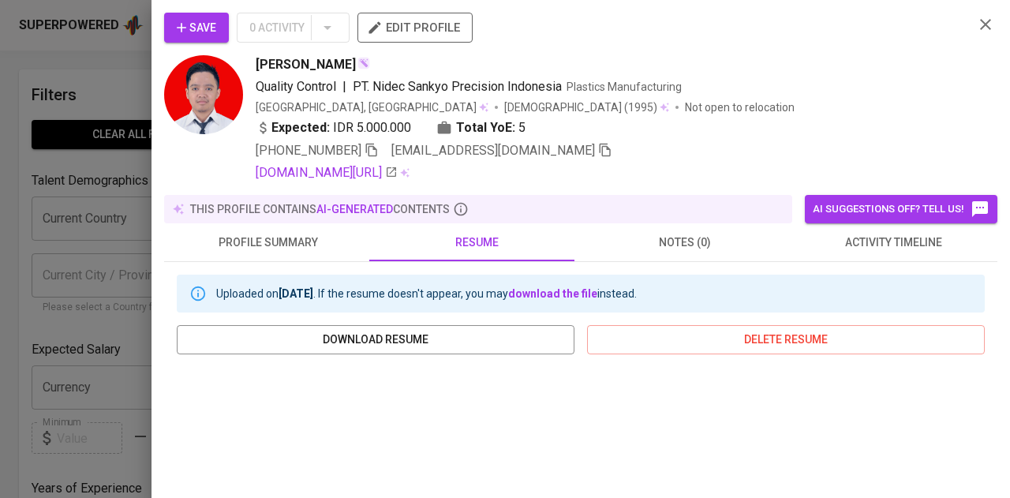
scroll to position [111, 0]
